Goal: Information Seeking & Learning: Find specific page/section

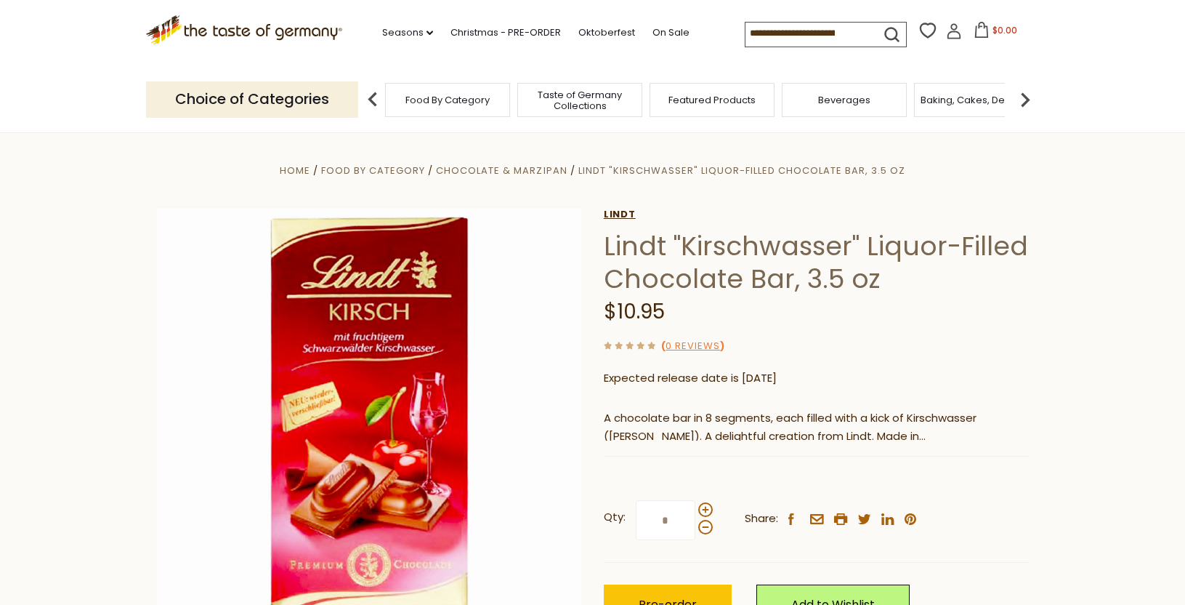
click at [637, 214] on link "Lindt" at bounding box center [816, 215] width 425 height 12
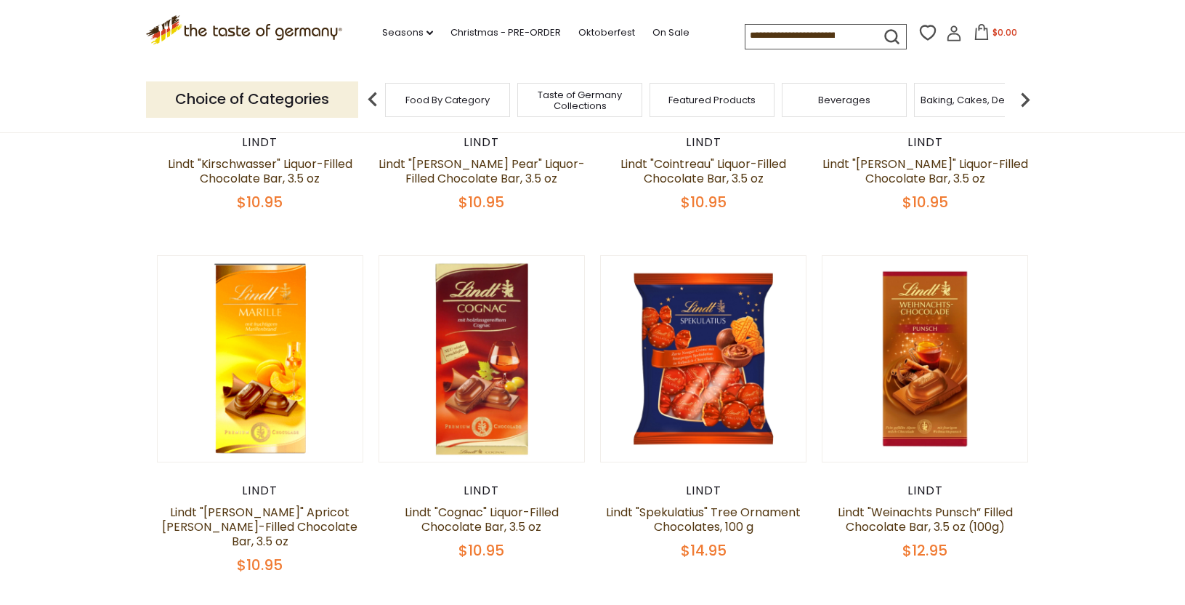
scroll to position [363, 0]
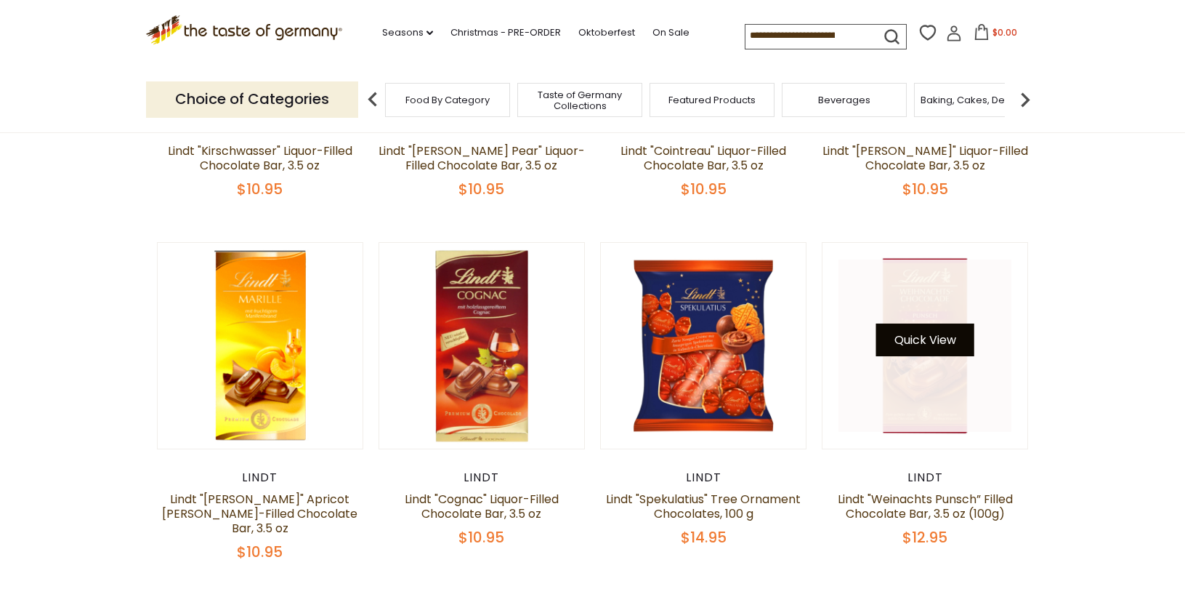
click at [930, 330] on button "Quick View" at bounding box center [925, 339] width 98 height 33
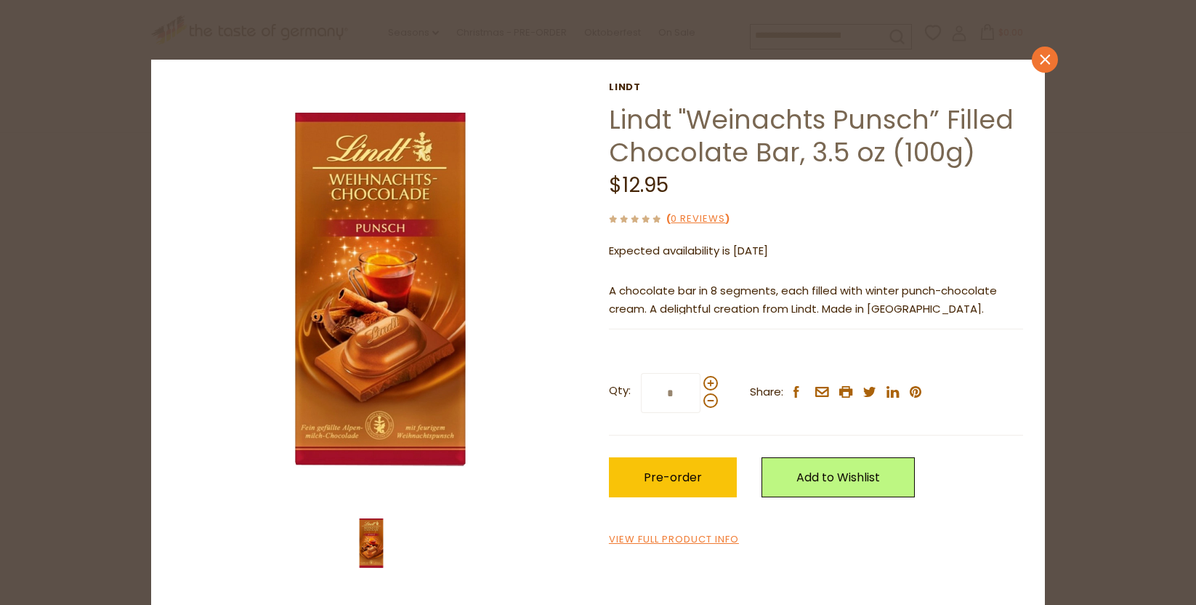
click at [1044, 60] on icon "close" at bounding box center [1045, 60] width 11 height 11
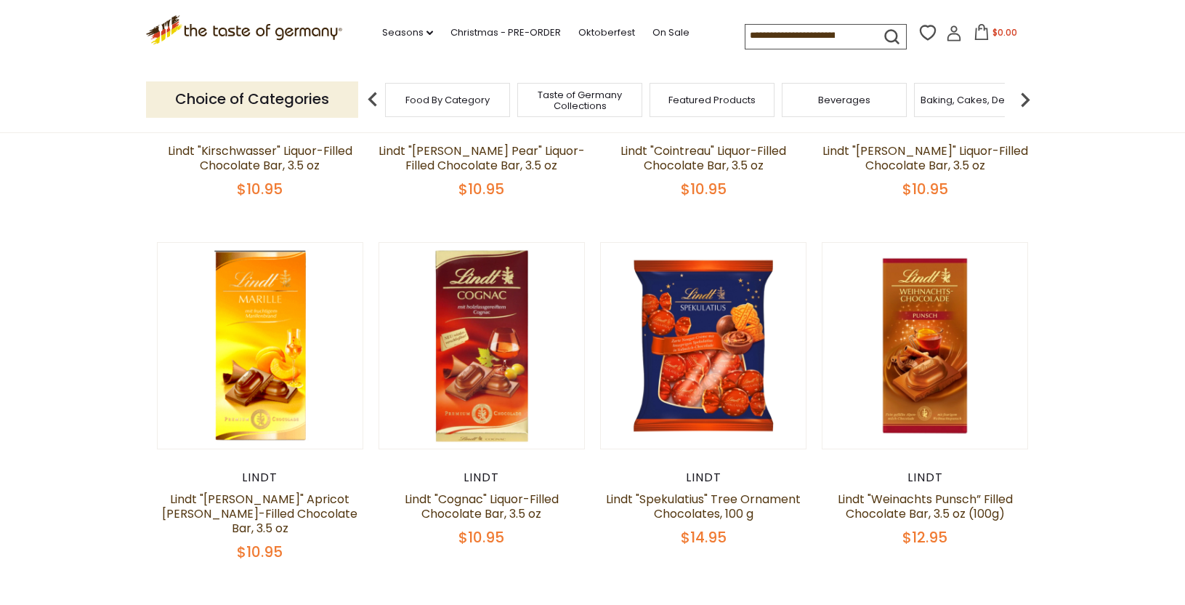
scroll to position [0, 0]
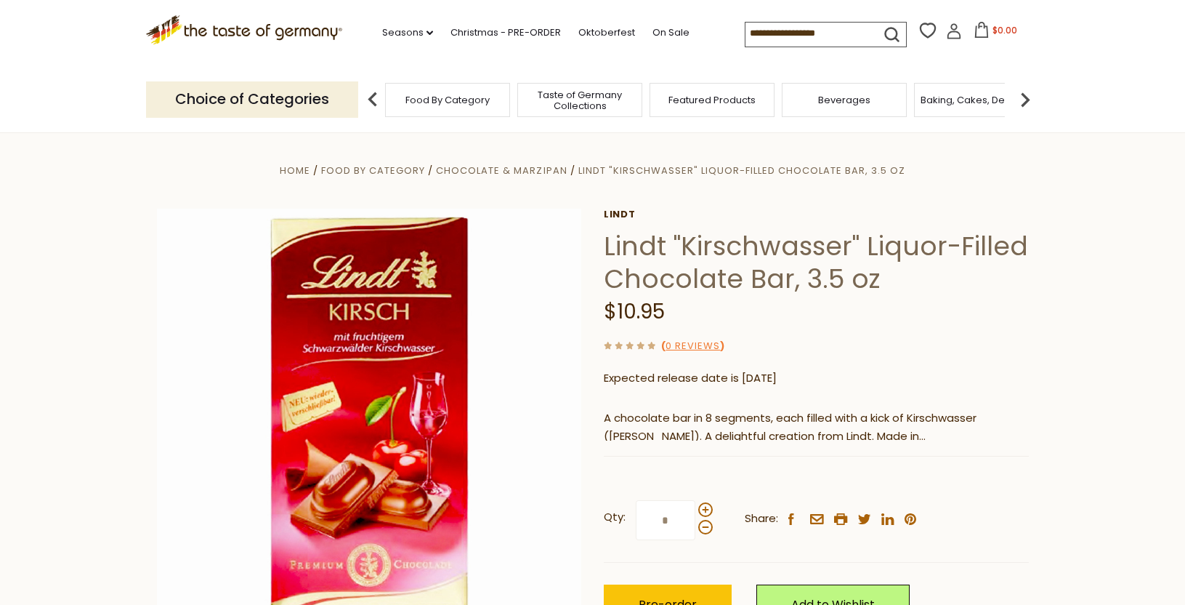
click at [783, 38] on input at bounding box center [807, 33] width 123 height 20
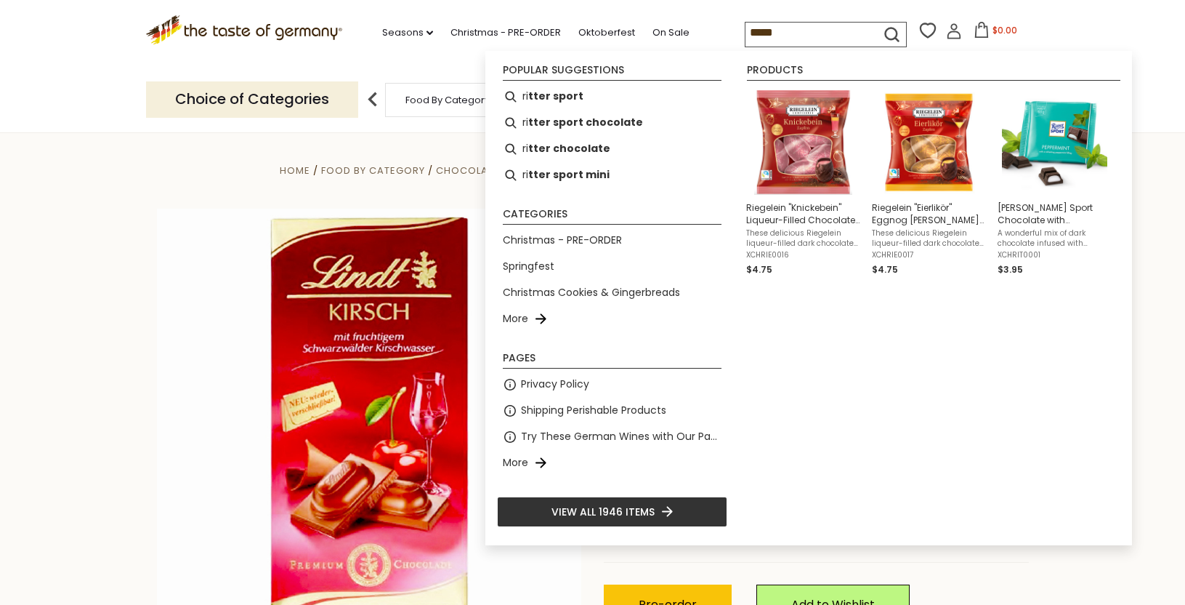
type input "******"
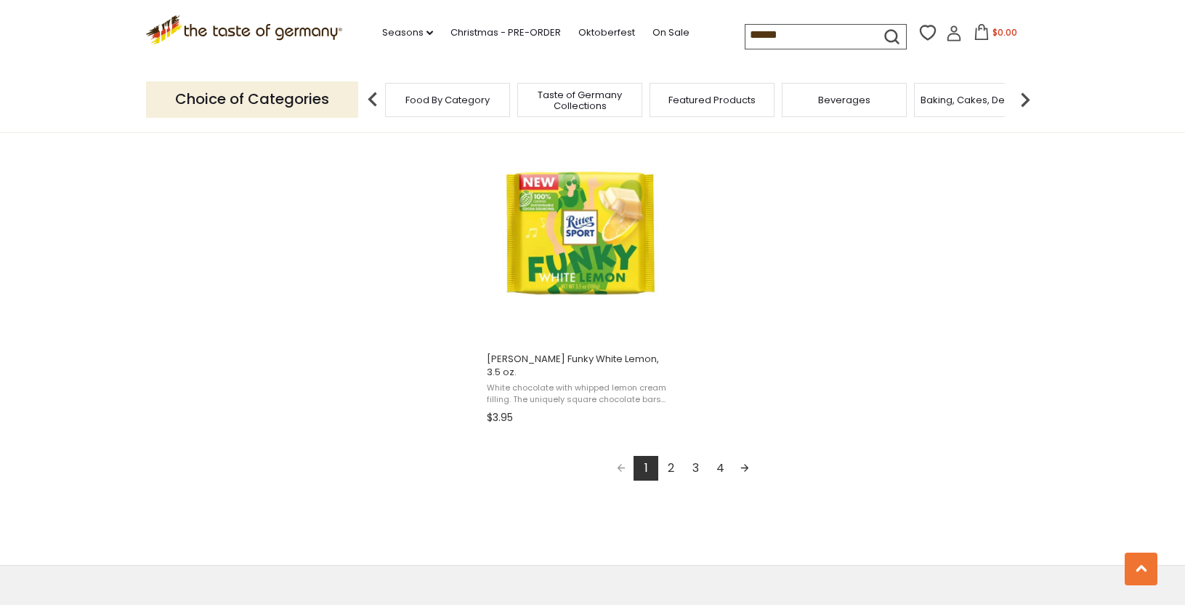
scroll to position [2544, 0]
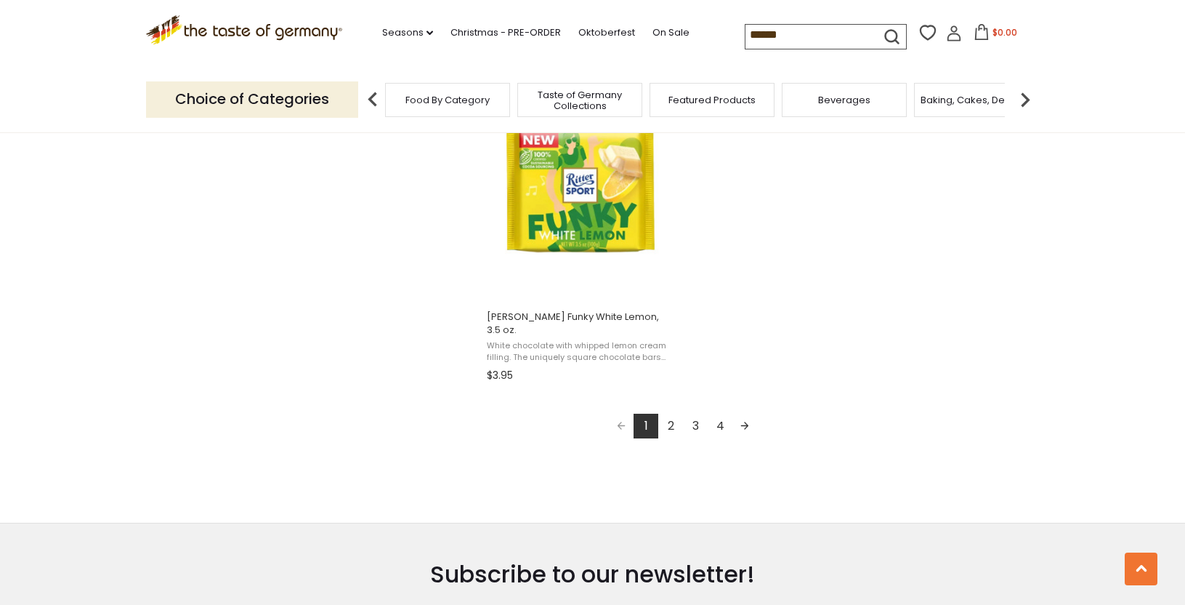
click at [670, 414] on link "2" at bounding box center [670, 426] width 25 height 25
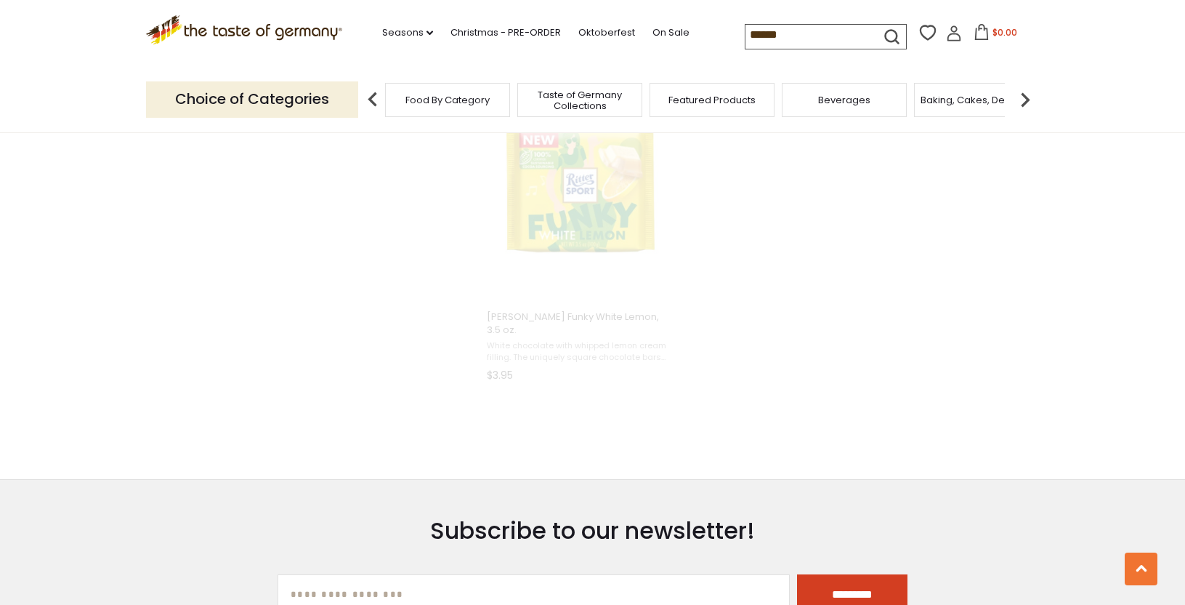
scroll to position [1352, 0]
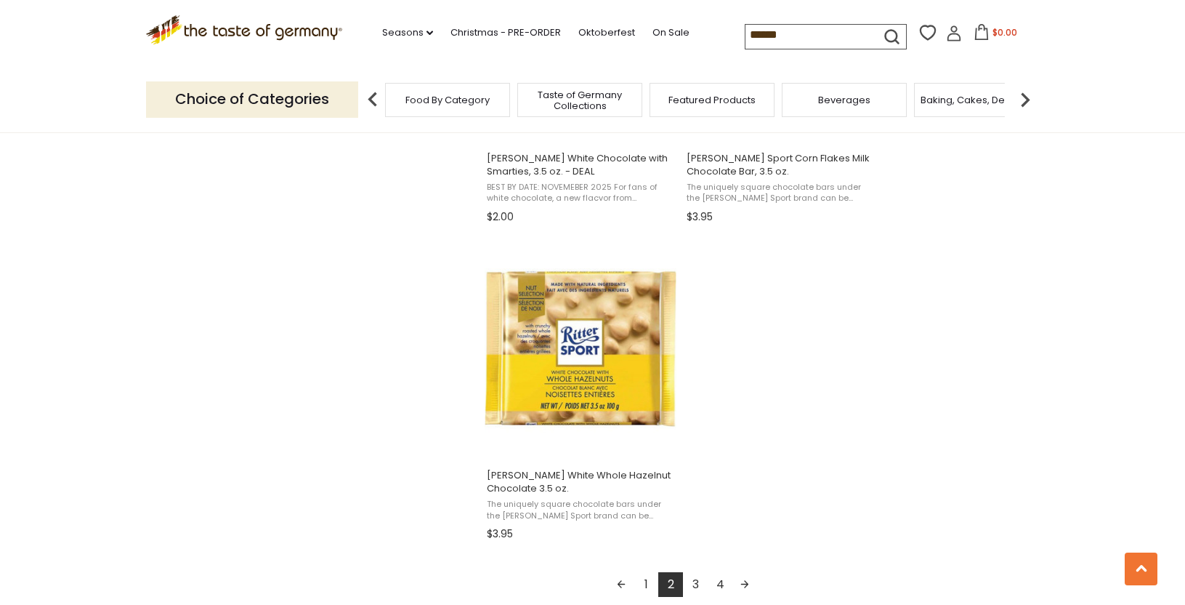
scroll to position [2398, 0]
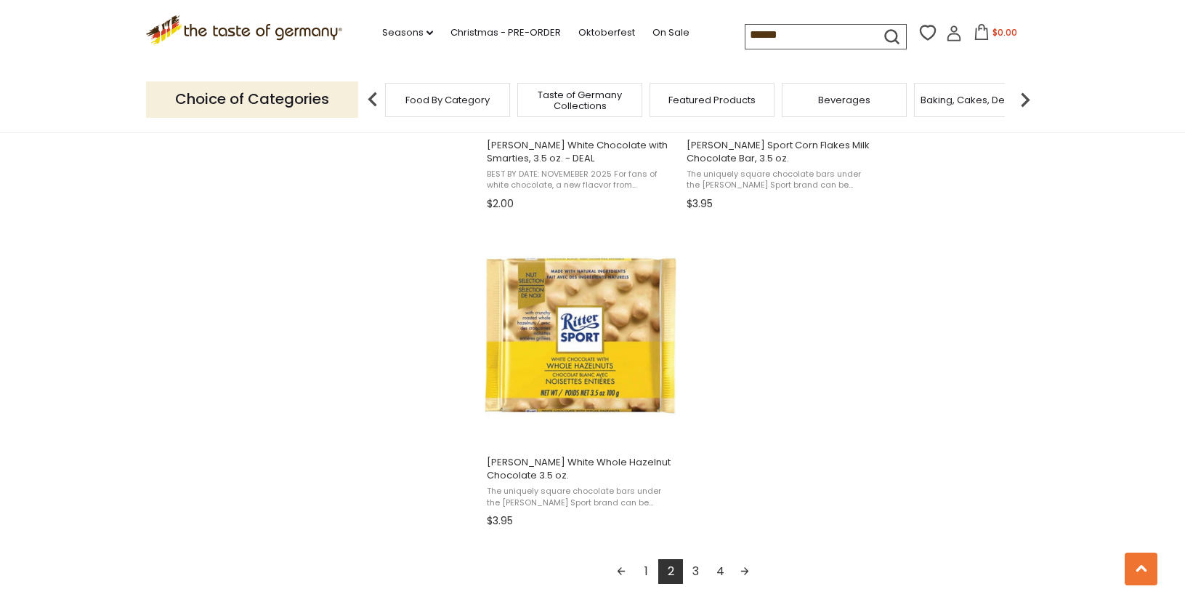
click at [693, 560] on link "3" at bounding box center [695, 571] width 25 height 25
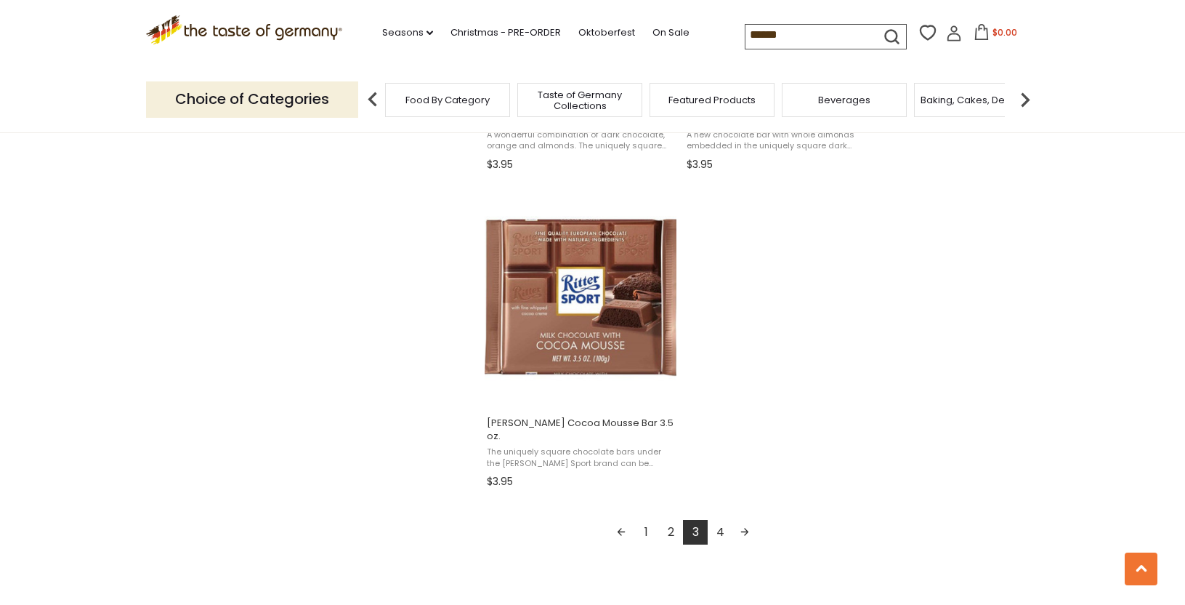
scroll to position [2471, 0]
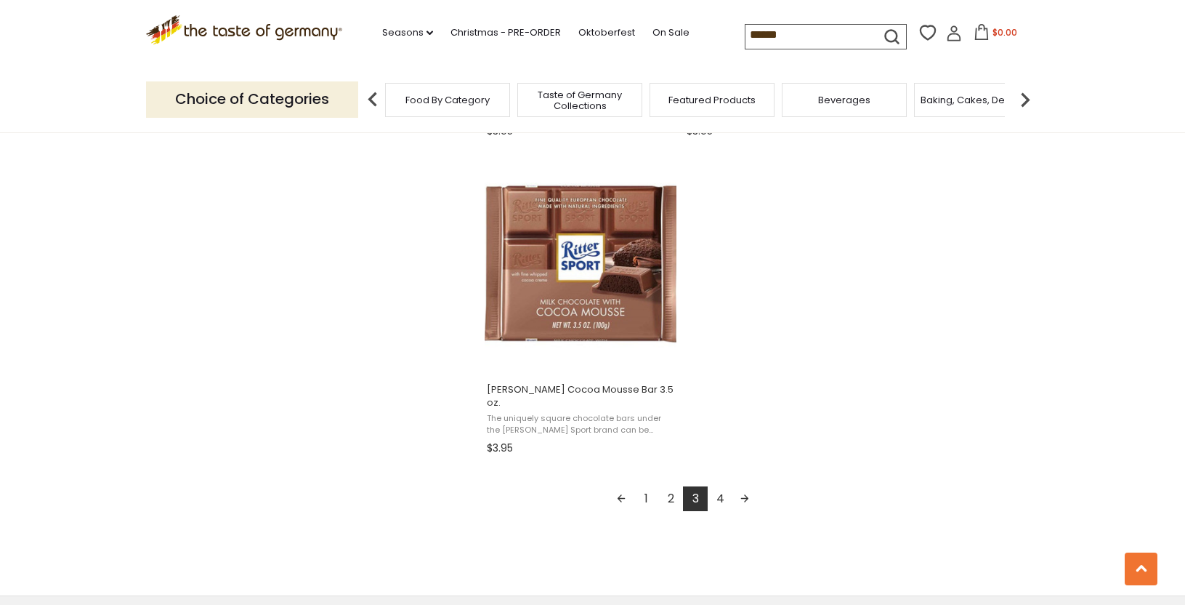
click at [723, 486] on link "4" at bounding box center [720, 498] width 25 height 25
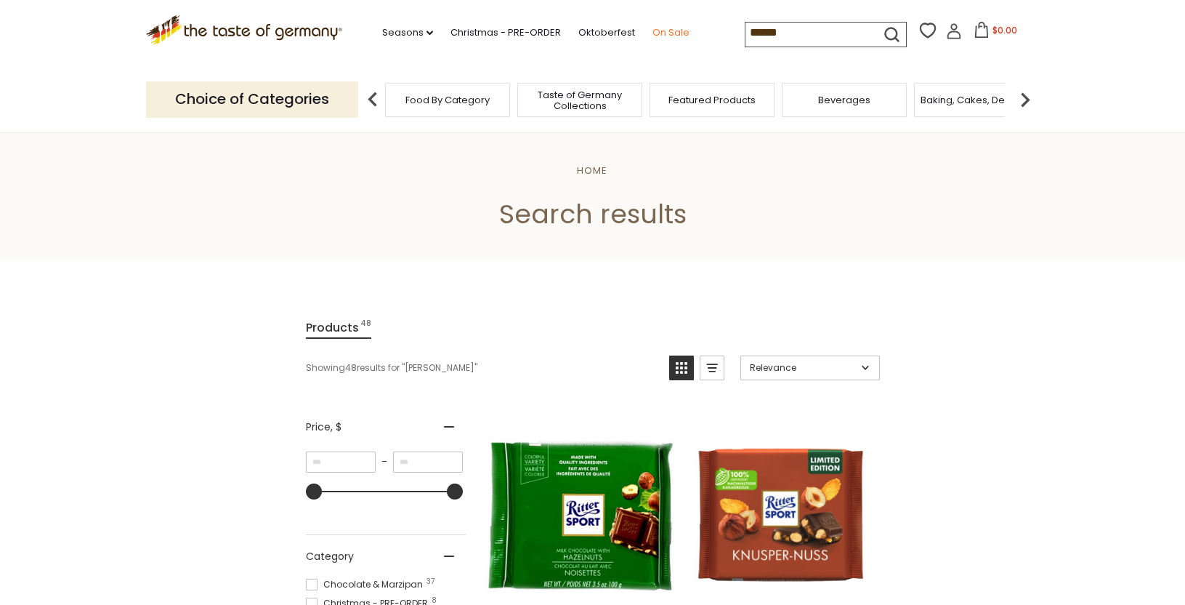
drag, startPoint x: 775, startPoint y: 32, endPoint x: 680, endPoint y: 32, distance: 95.9
click at [680, 32] on div ".st0{fill:#EDD300;} .st1{fill:#D33E21;} .st0{fill:#EDD300;} .st1{fill:#D33E21;}…" at bounding box center [593, 33] width 894 height 67
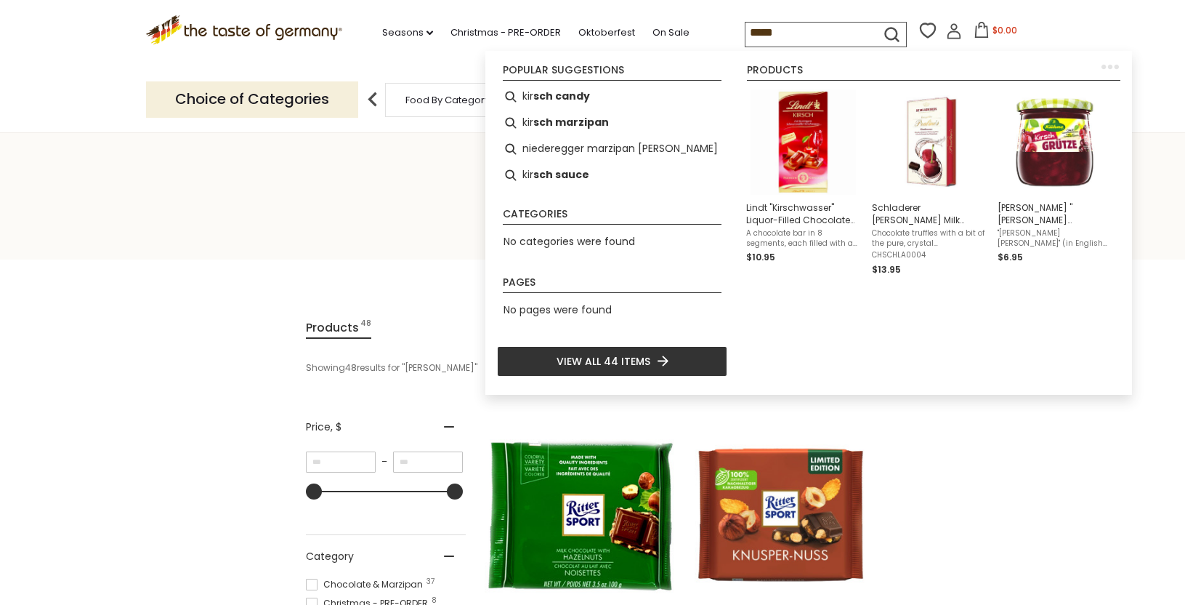
type input "******"
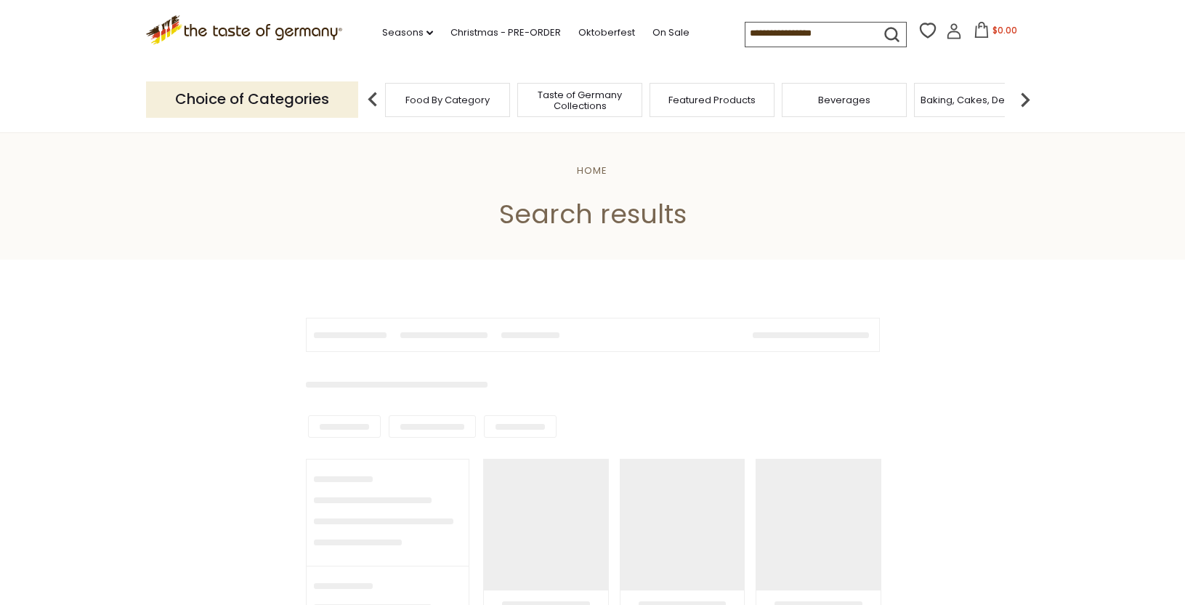
type input "******"
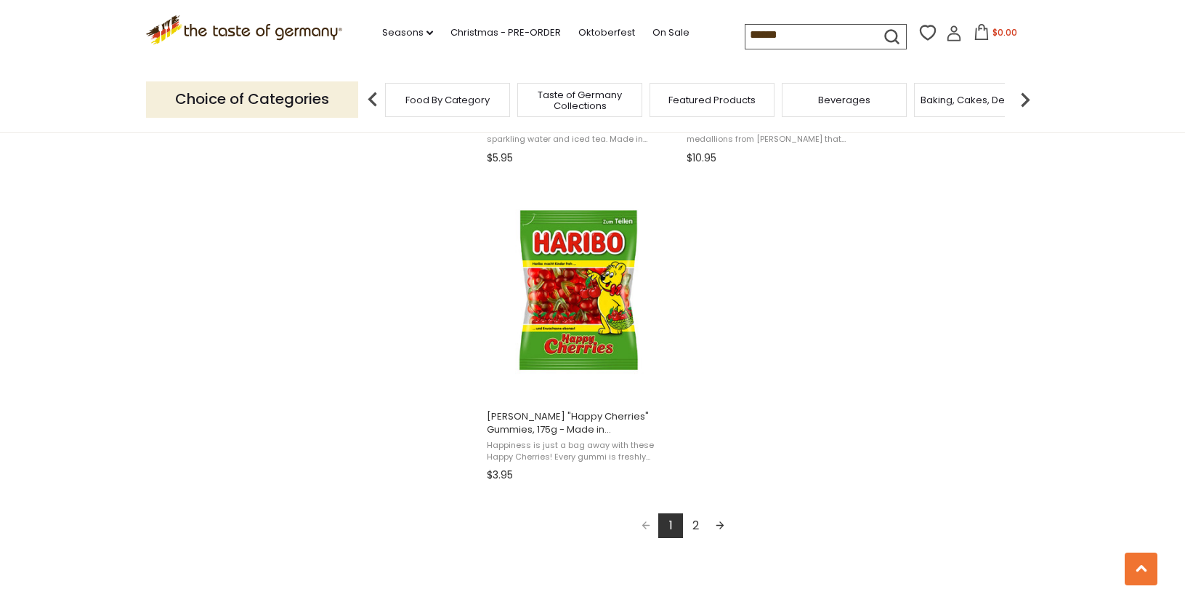
scroll to position [2616, 0]
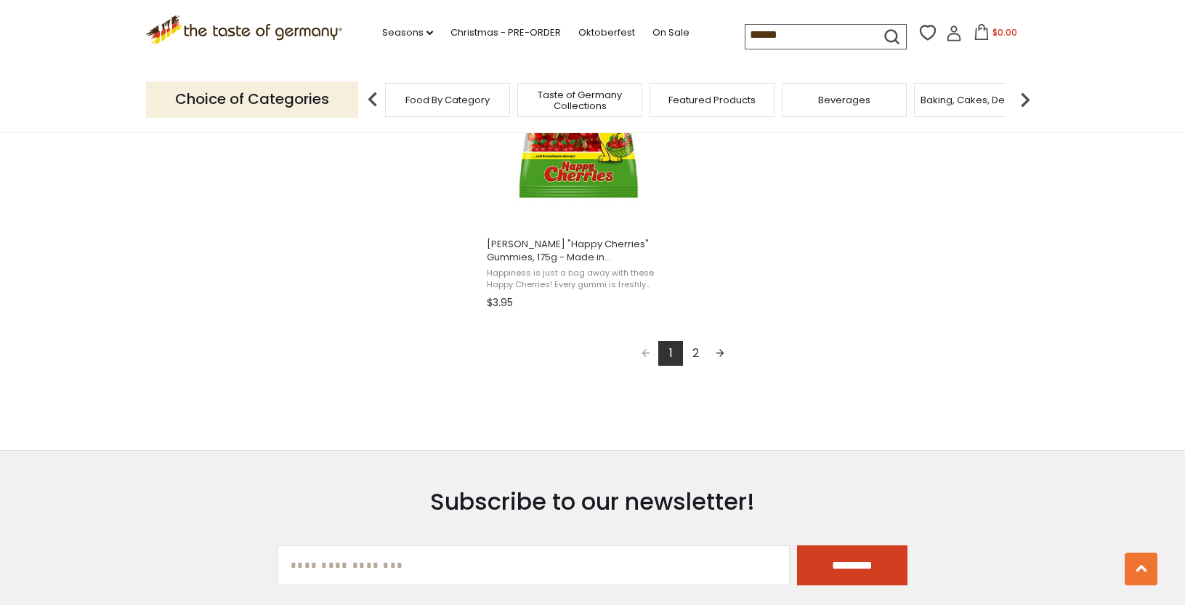
click at [695, 354] on link "2" at bounding box center [695, 353] width 25 height 25
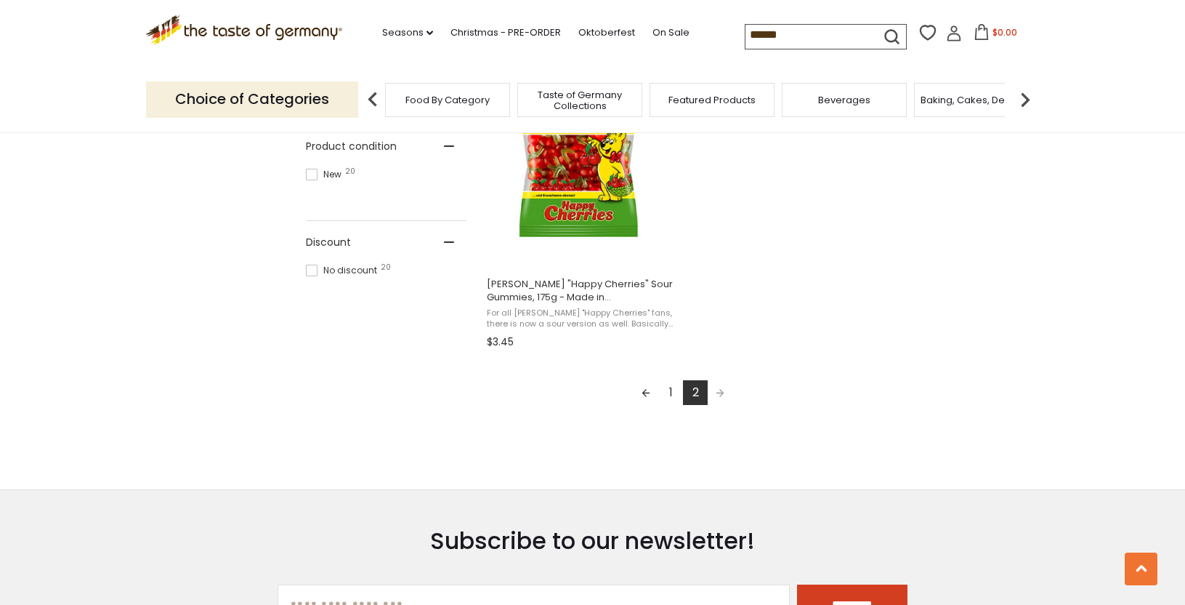
scroll to position [1017, 0]
